Goal: Task Accomplishment & Management: Manage account settings

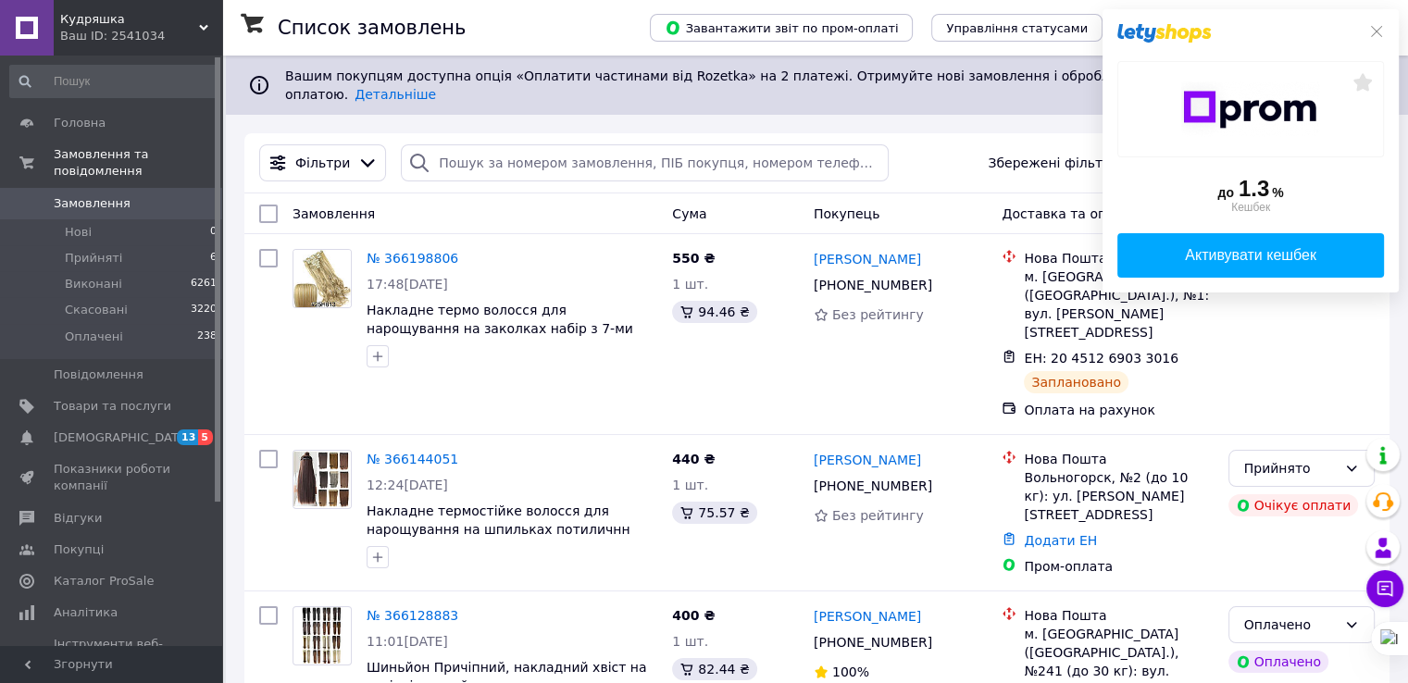
click at [1380, 39] on div at bounding box center [1250, 33] width 267 height 19
click at [1377, 34] on icon at bounding box center [1376, 31] width 15 height 15
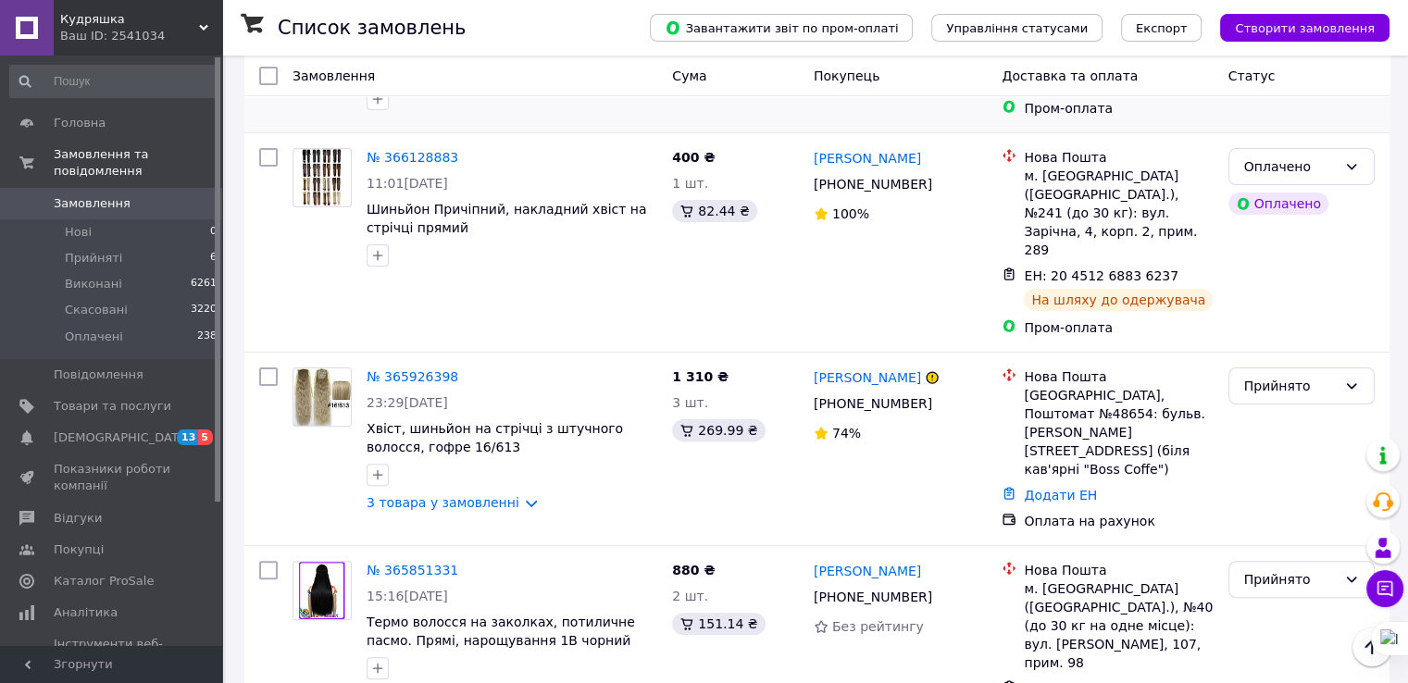
scroll to position [462, 0]
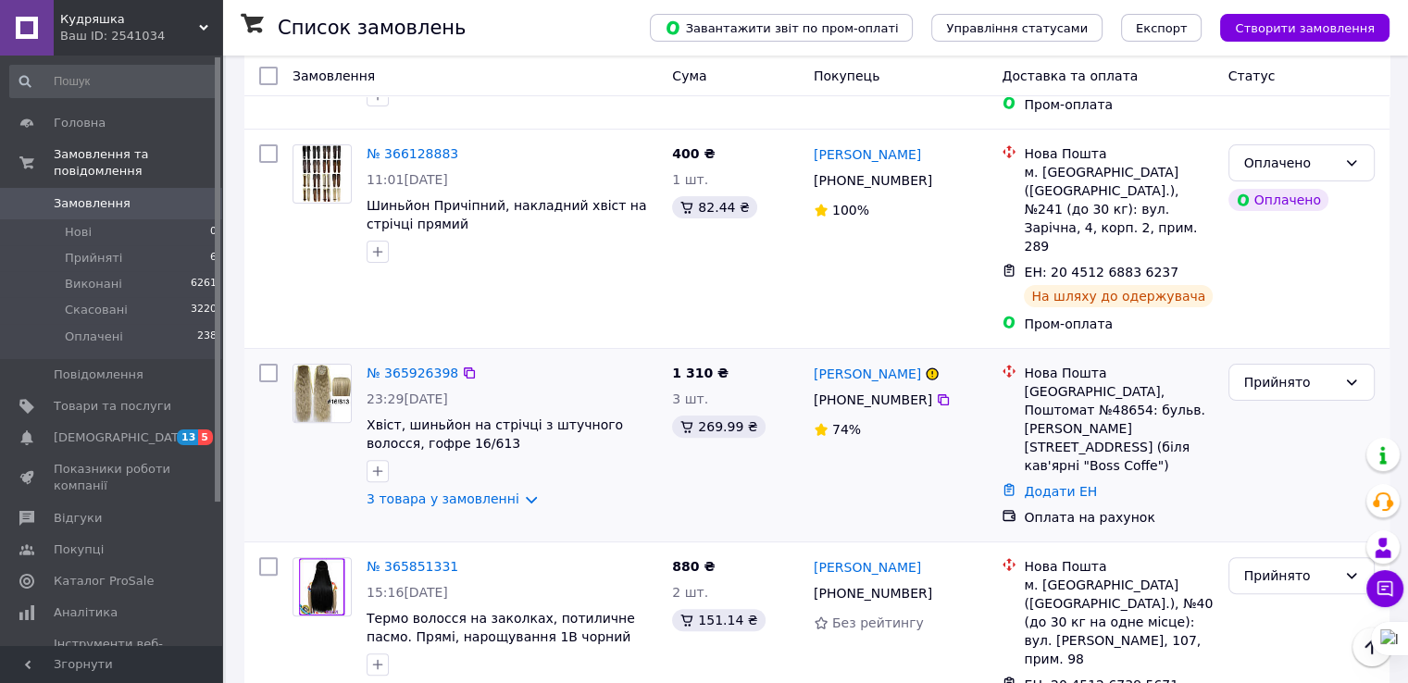
click at [325, 365] on img at bounding box center [321, 393] width 57 height 57
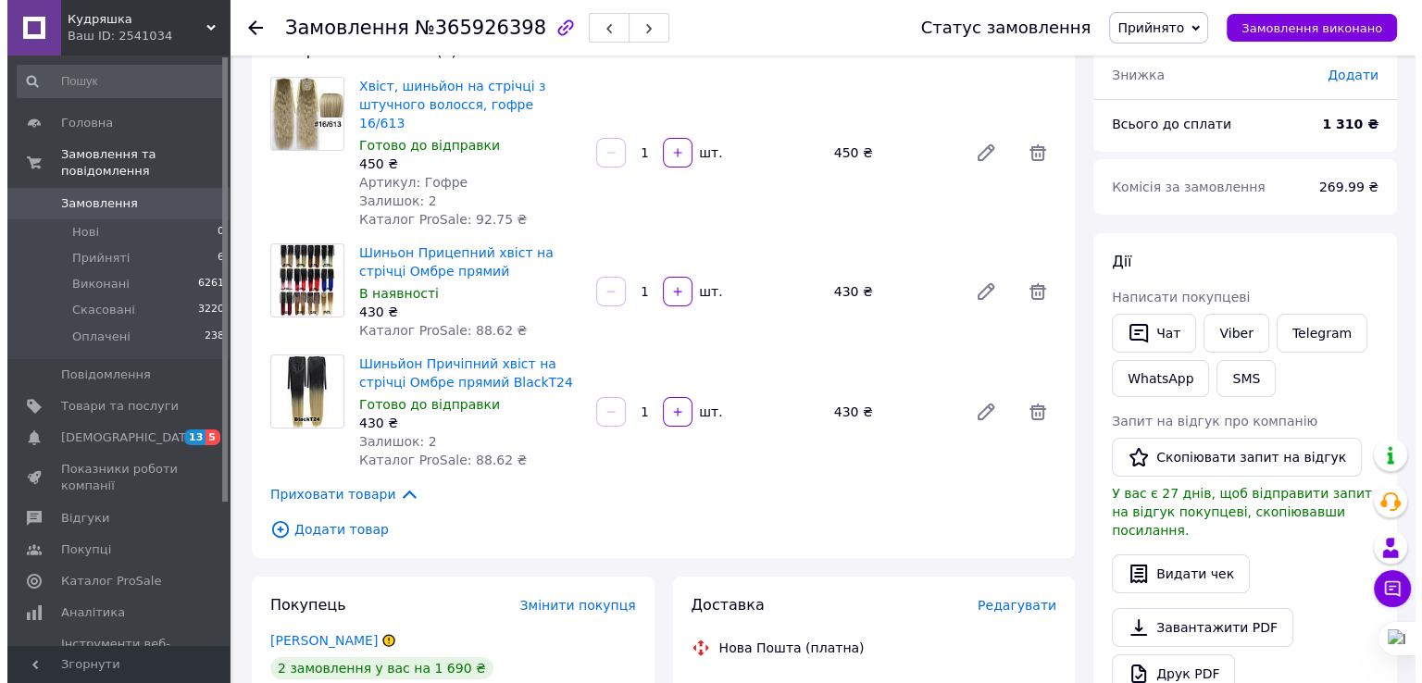
scroll to position [131, 0]
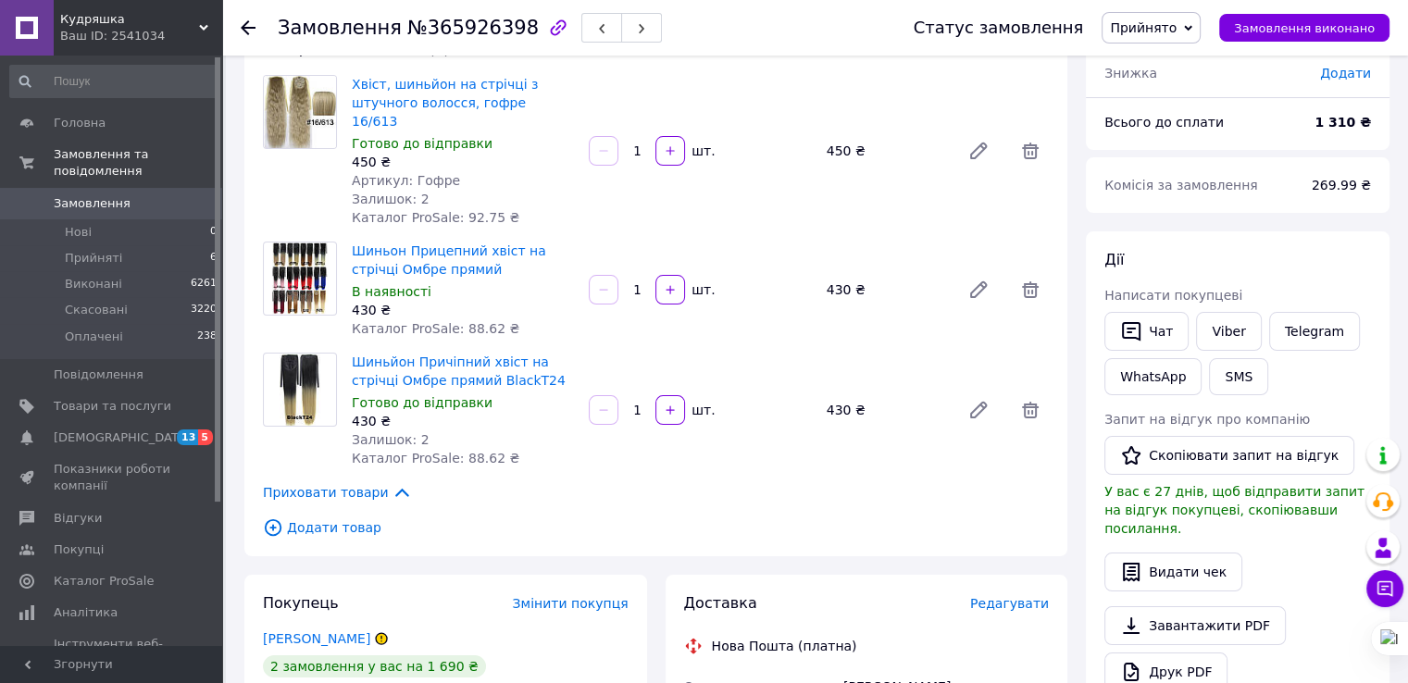
click at [1033, 596] on span "Редагувати" at bounding box center [1009, 603] width 79 height 15
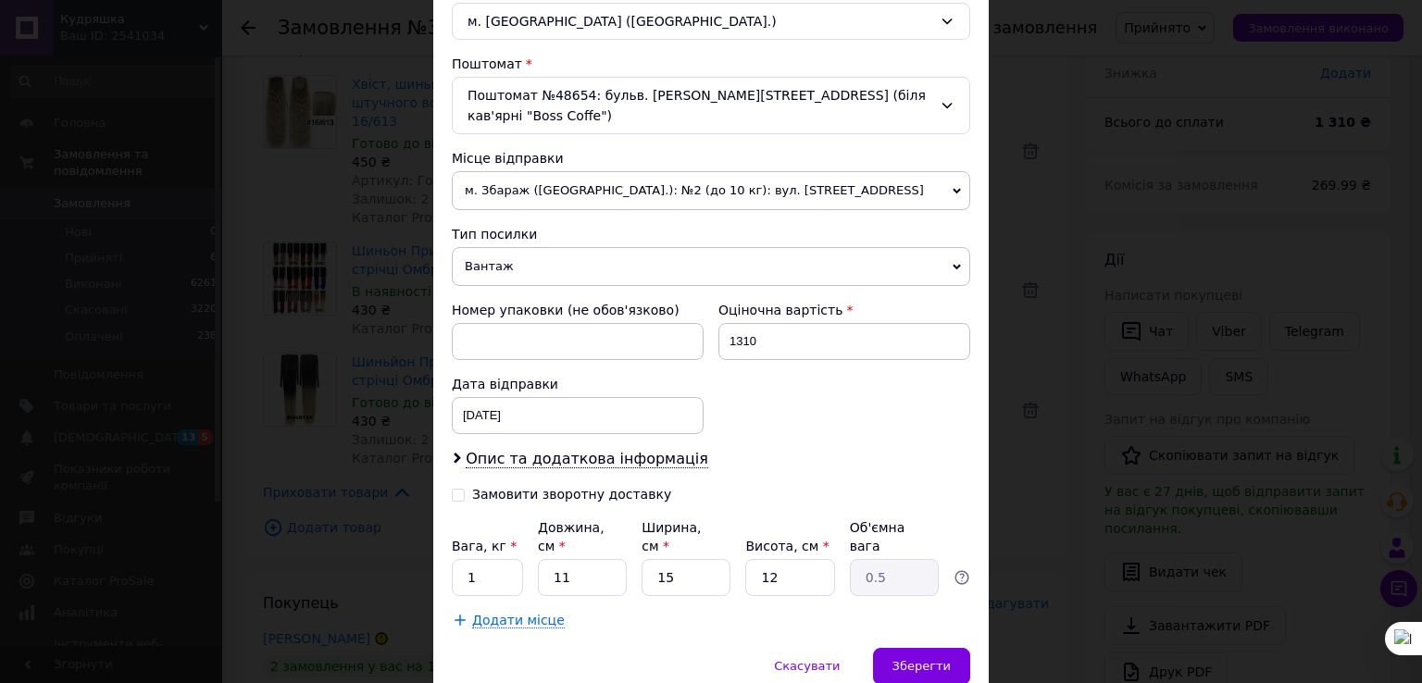
scroll to position [574, 0]
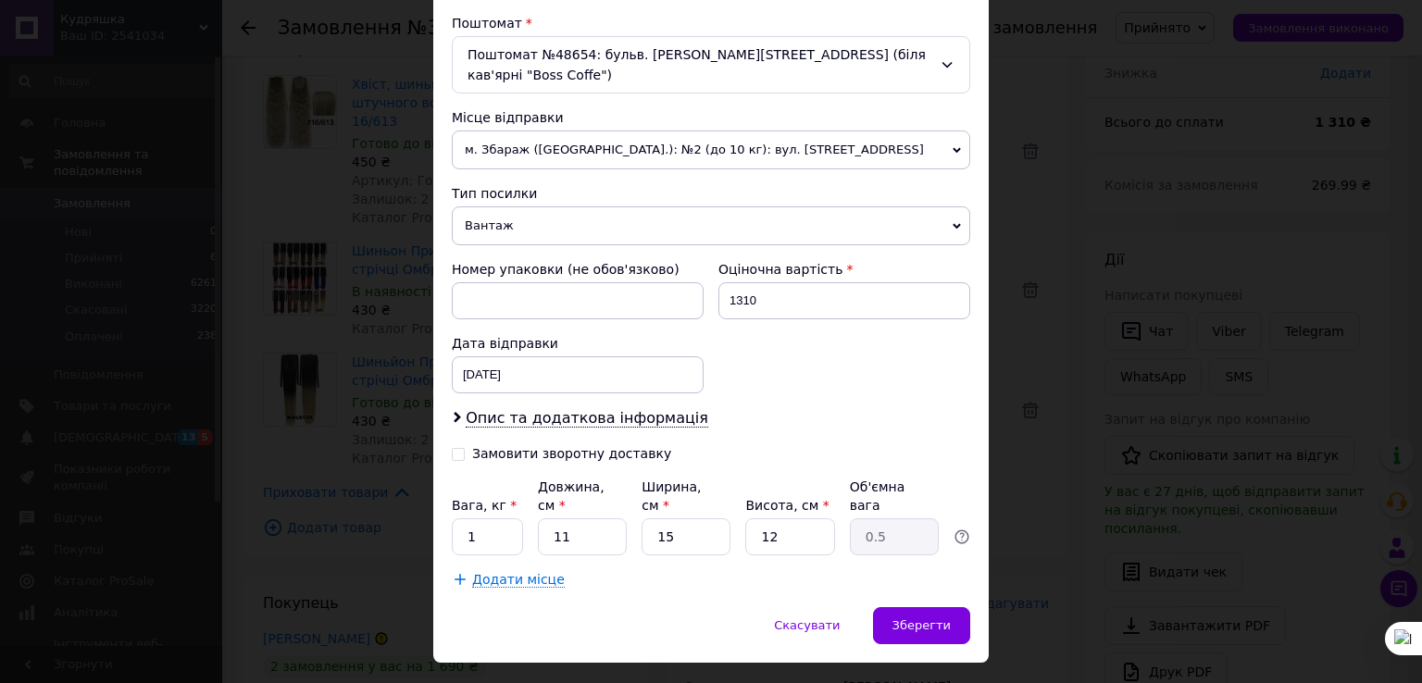
click at [603, 444] on div "Замовити зворотну доставку" at bounding box center [581, 460] width 259 height 33
click at [572, 446] on div "Замовити зворотну доставку" at bounding box center [571, 454] width 199 height 16
click at [465, 446] on input "Замовити зворотну доставку" at bounding box center [458, 452] width 13 height 13
checkbox input "true"
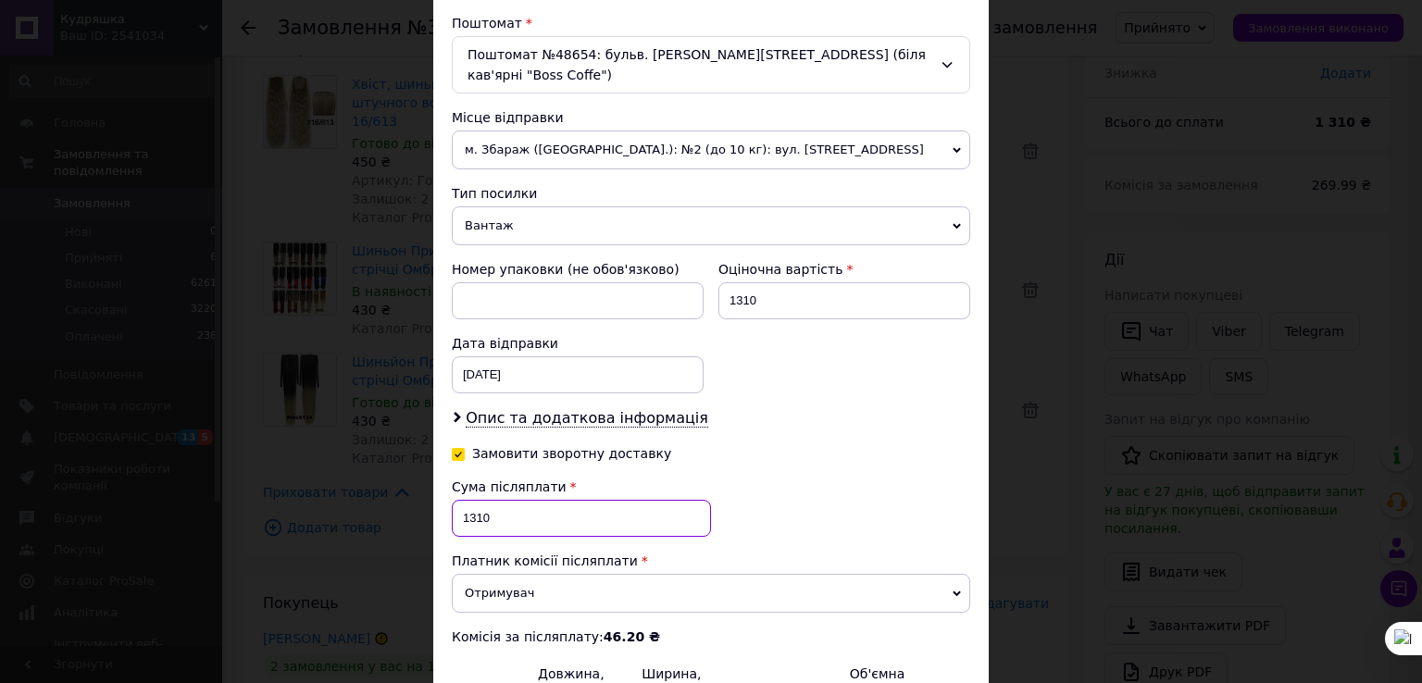
click at [504, 500] on input "1310" at bounding box center [581, 518] width 259 height 37
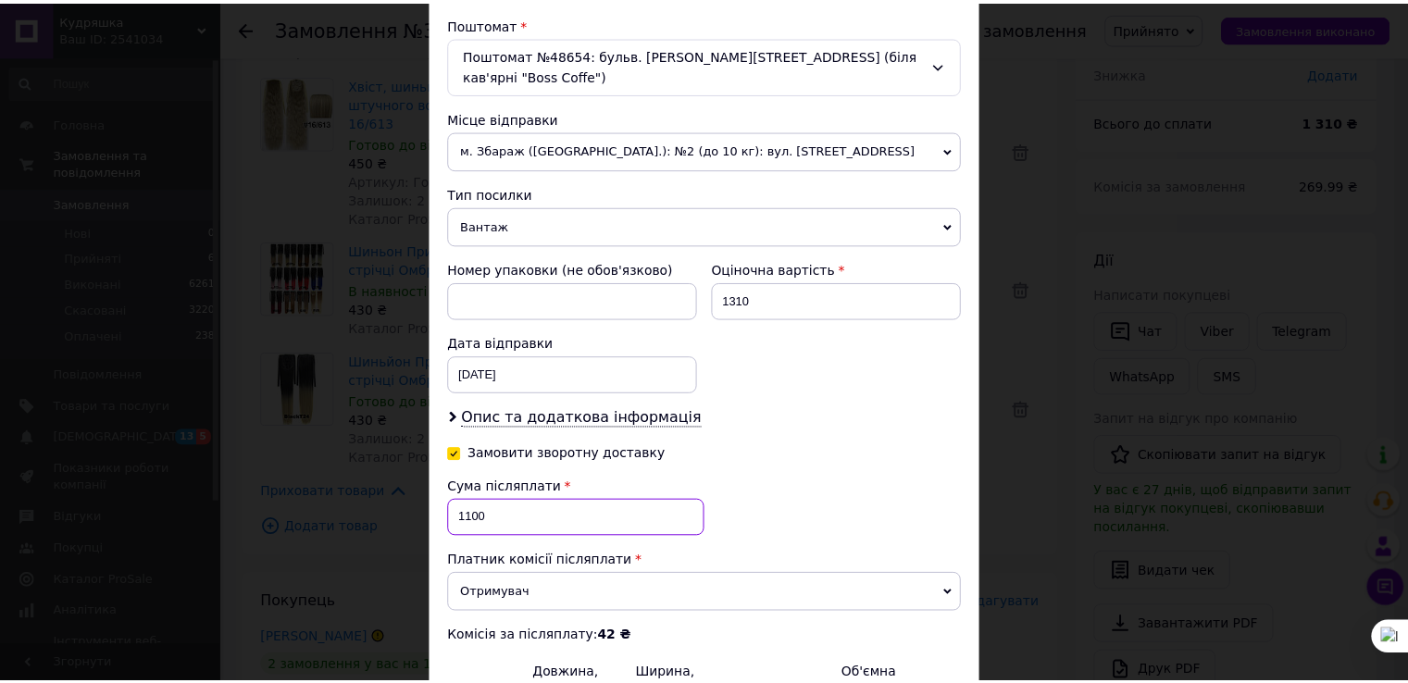
scroll to position [761, 0]
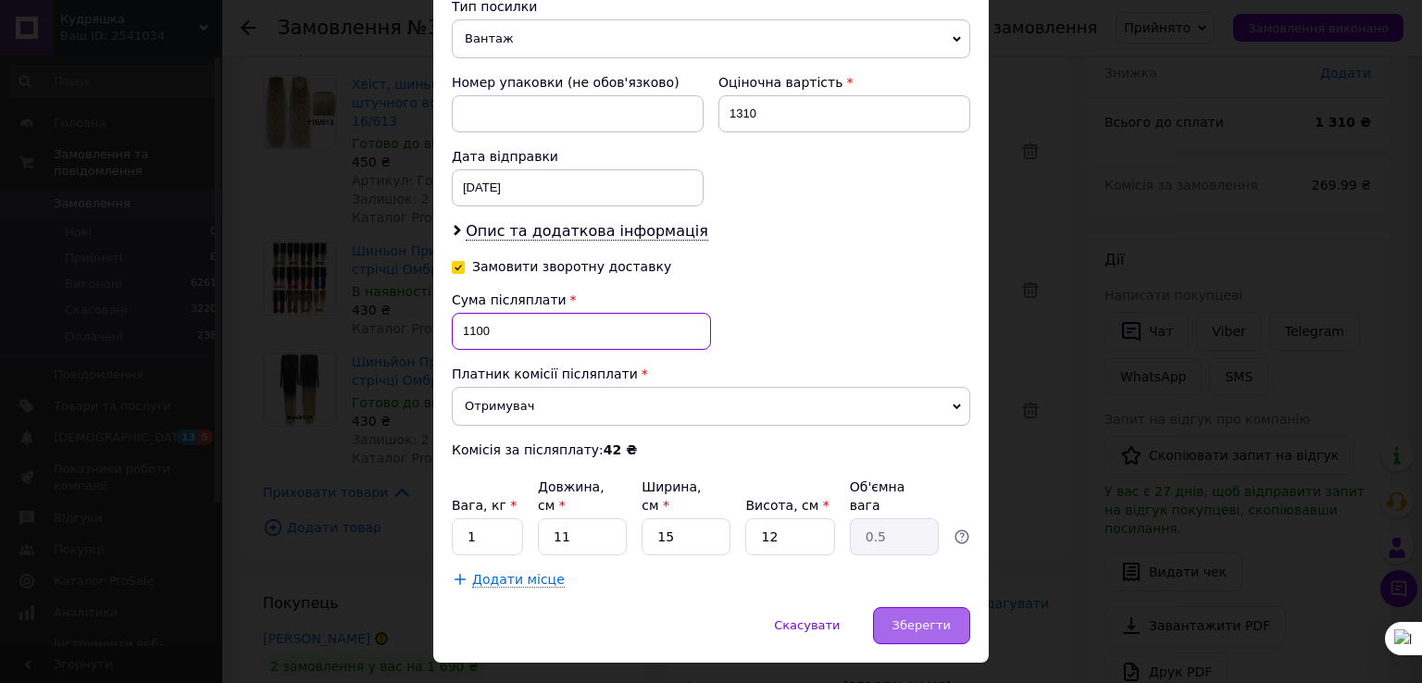
type input "1100"
click at [940, 618] on span "Зберегти" at bounding box center [921, 625] width 58 height 14
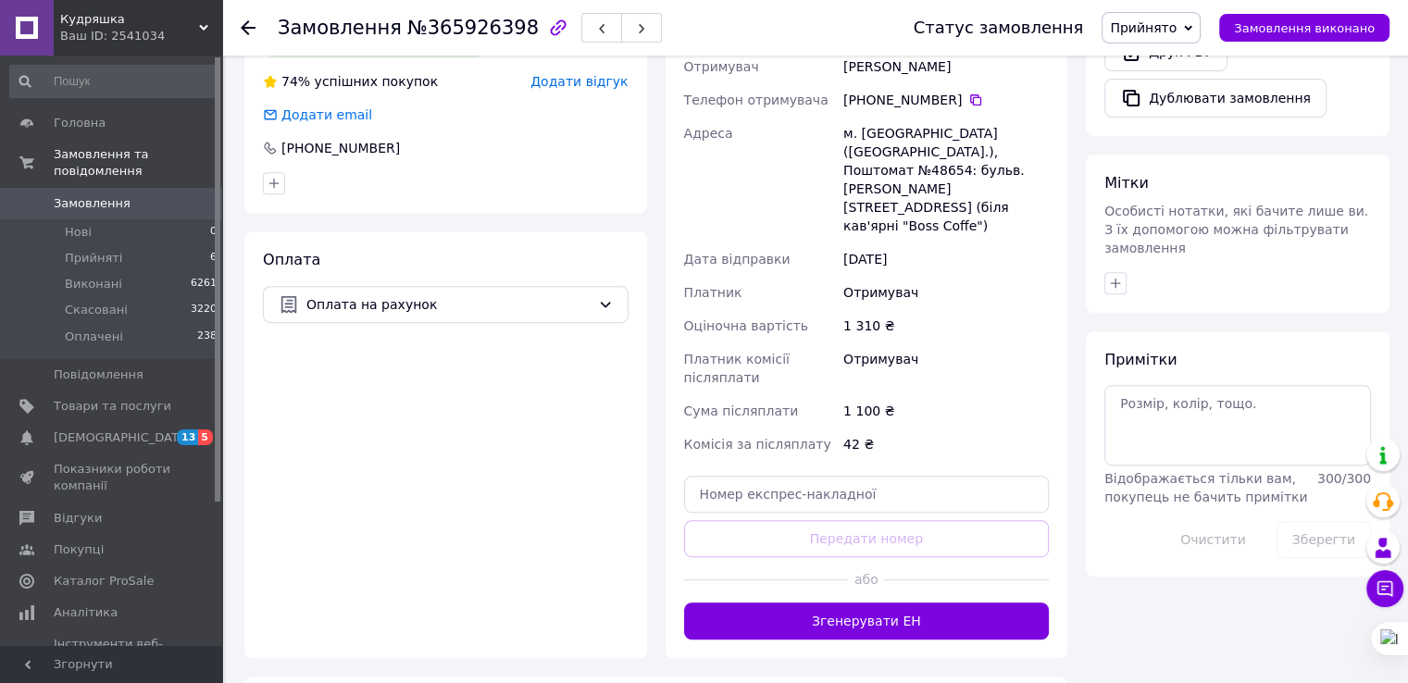
scroll to position [755, 0]
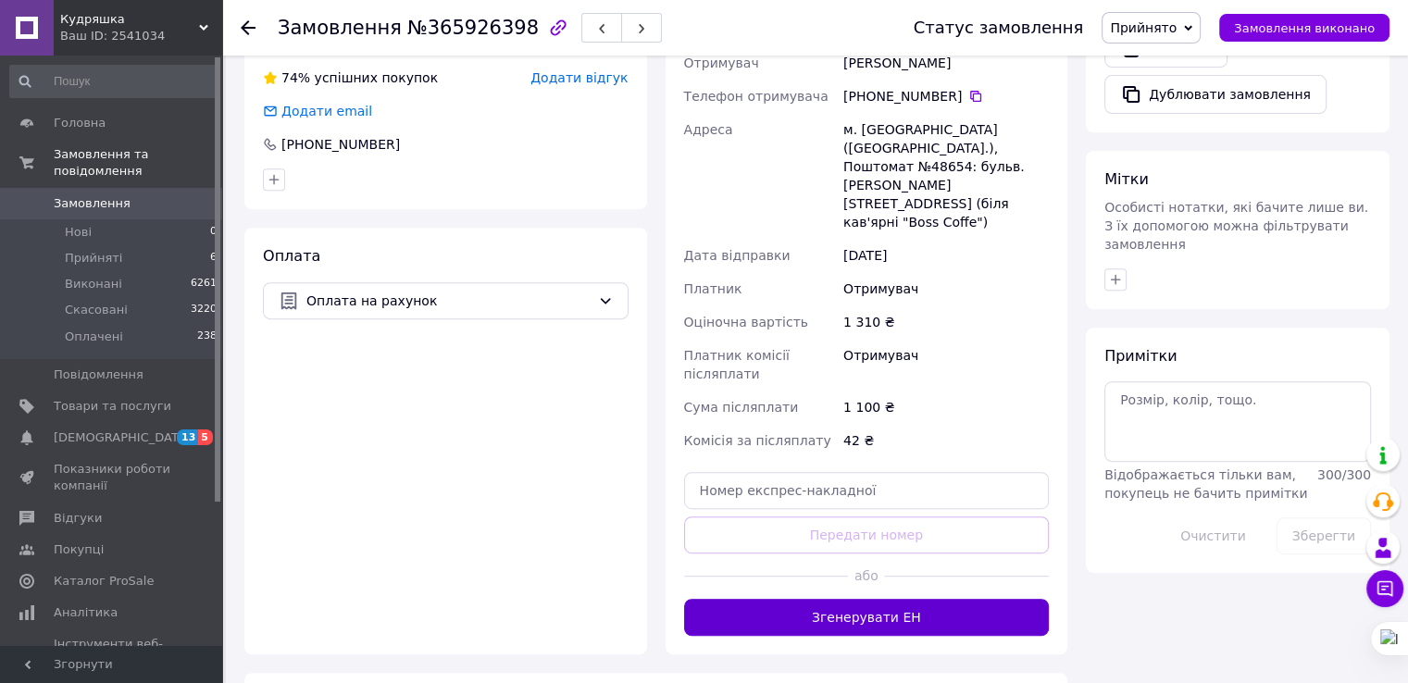
click at [870, 599] on button "Згенерувати ЕН" at bounding box center [867, 617] width 366 height 37
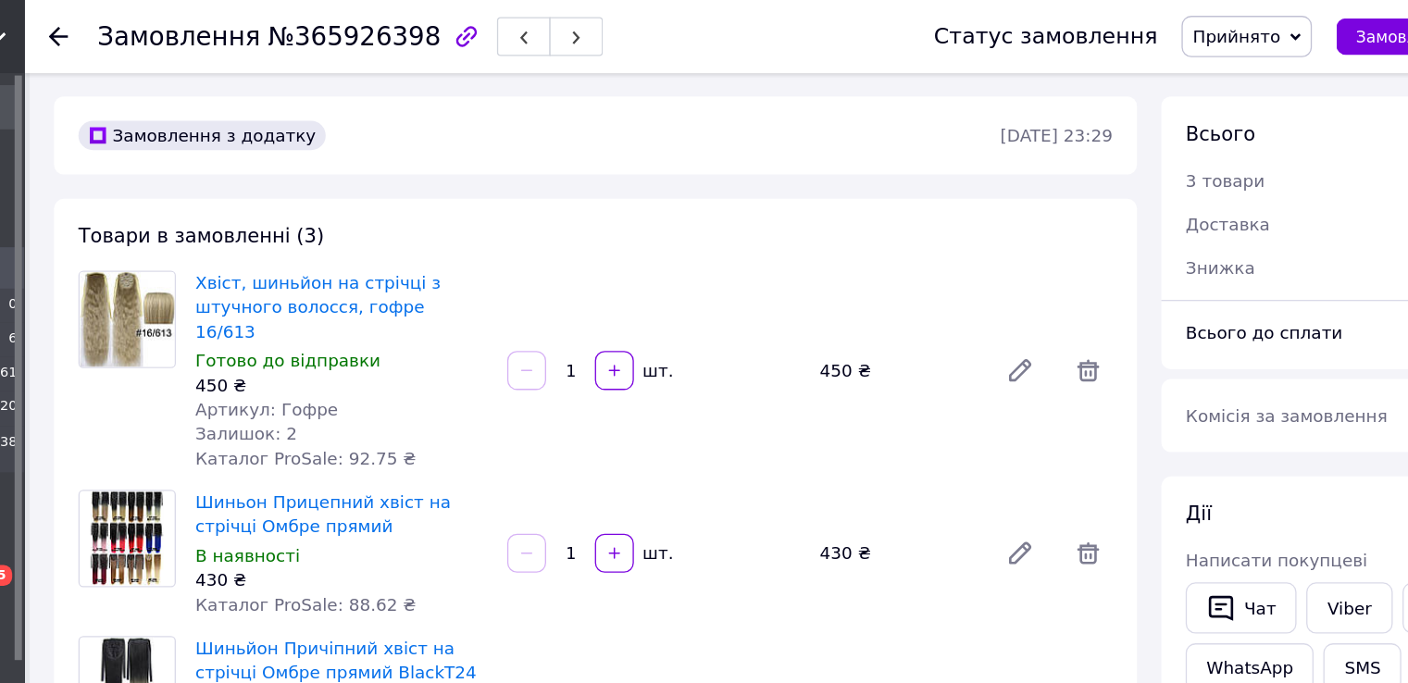
scroll to position [0, 0]
click at [452, 23] on span "№365926398" at bounding box center [472, 28] width 131 height 22
copy span "365926398"
